Goal: Task Accomplishment & Management: Manage account settings

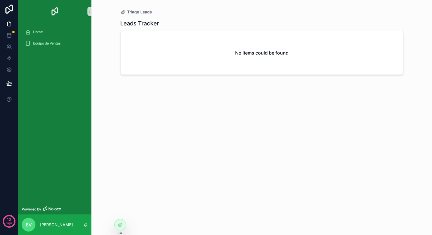
click at [291, 110] on div "Leads Tracker No items could be found" at bounding box center [261, 121] width 283 height 213
click at [39, 32] on span "Home" at bounding box center [38, 32] width 10 height 5
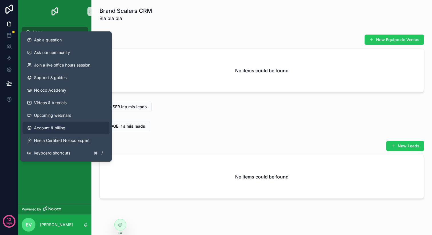
click at [47, 127] on span "Account & billing" at bounding box center [49, 128] width 31 height 6
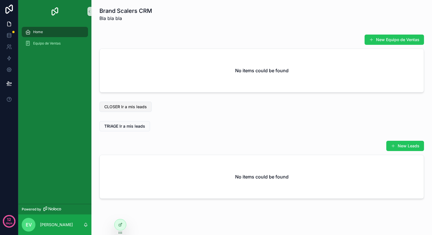
click at [127, 106] on span "CLOSER Ir a mis leads" at bounding box center [125, 107] width 43 height 6
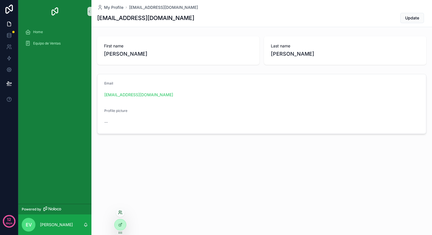
click at [120, 211] on icon at bounding box center [119, 211] width 1 height 1
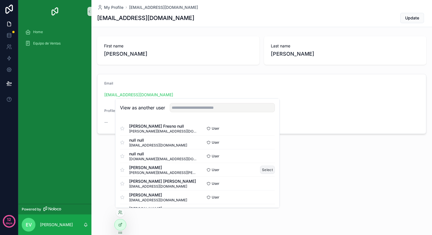
click at [267, 168] on button "Select" at bounding box center [267, 170] width 15 height 8
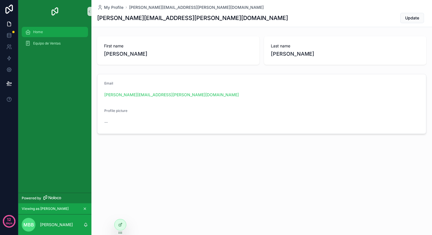
click at [39, 27] on link "Home" at bounding box center [55, 32] width 66 height 10
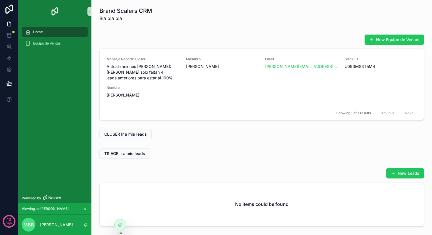
scroll to position [17, 0]
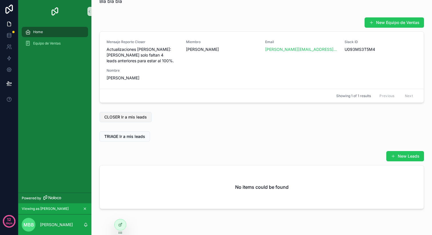
click at [135, 117] on span "CLOSER Ir a mis leads" at bounding box center [125, 117] width 43 height 6
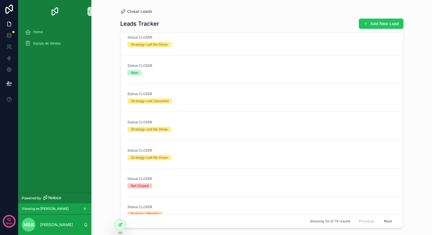
scroll to position [306, 0]
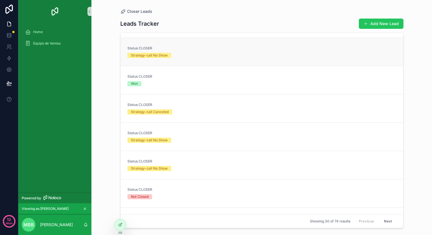
click at [189, 61] on link "Status CLOSER Strategy-call No Show" at bounding box center [261, 52] width 282 height 28
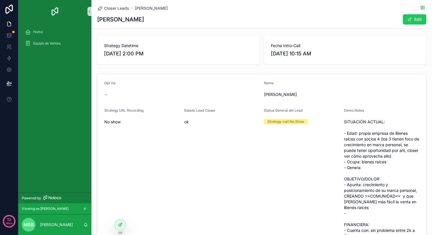
scroll to position [34, 0]
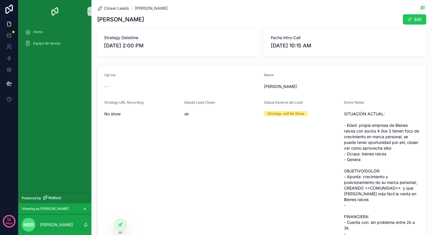
click at [384, 126] on span "SITUACIÓN ACTUAL: - Edad: propia empresa de Bienes raíces con socios 4 (los 3 t…" at bounding box center [381, 211] width 75 height 200
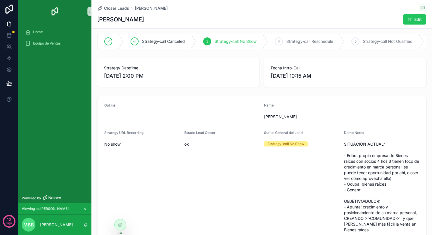
scroll to position [0, 0]
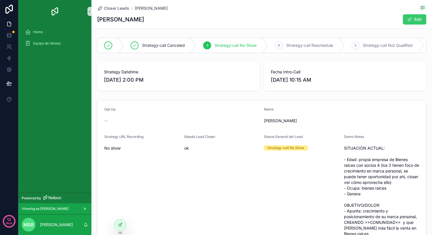
click at [410, 19] on span "scrollable content" at bounding box center [409, 19] width 5 height 5
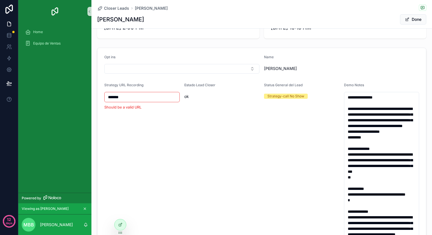
scroll to position [82, 0]
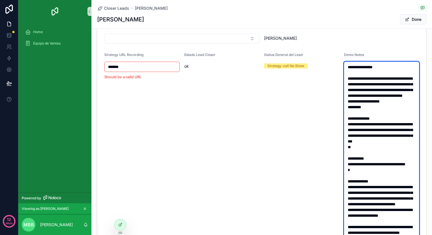
click at [356, 85] on textarea "**********" at bounding box center [381, 150] width 75 height 176
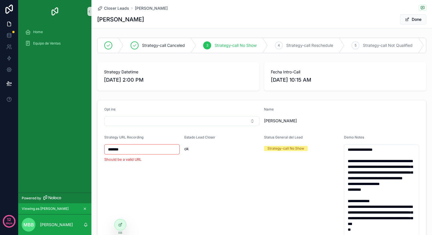
click at [132, 148] on input "*******" at bounding box center [141, 149] width 75 height 8
click at [410, 18] on button "Done" at bounding box center [413, 19] width 26 height 10
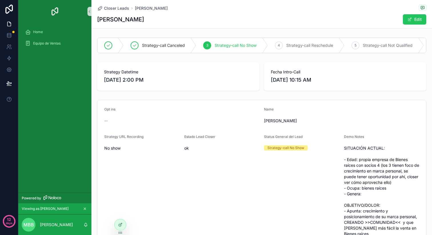
click at [41, 33] on span "Home" at bounding box center [38, 32] width 10 height 5
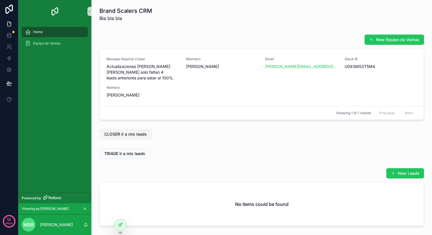
click at [120, 134] on span "CLOSER Ir a mis leads" at bounding box center [125, 134] width 43 height 6
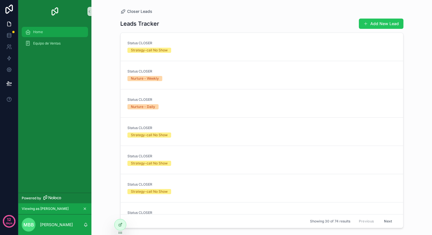
click at [51, 29] on div "Home" at bounding box center [54, 31] width 59 height 9
